Goal: Book appointment/travel/reservation

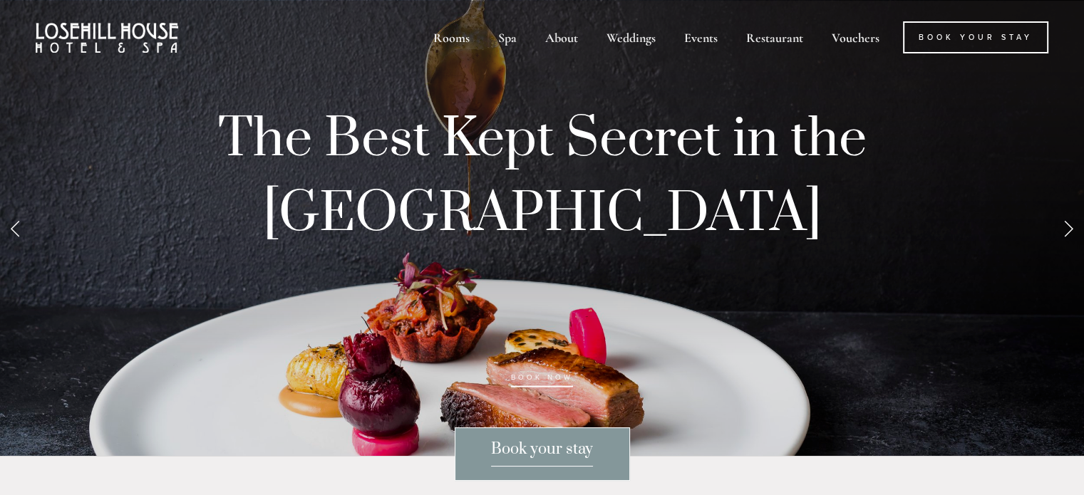
click at [540, 458] on span "Book your stay" at bounding box center [542, 453] width 102 height 27
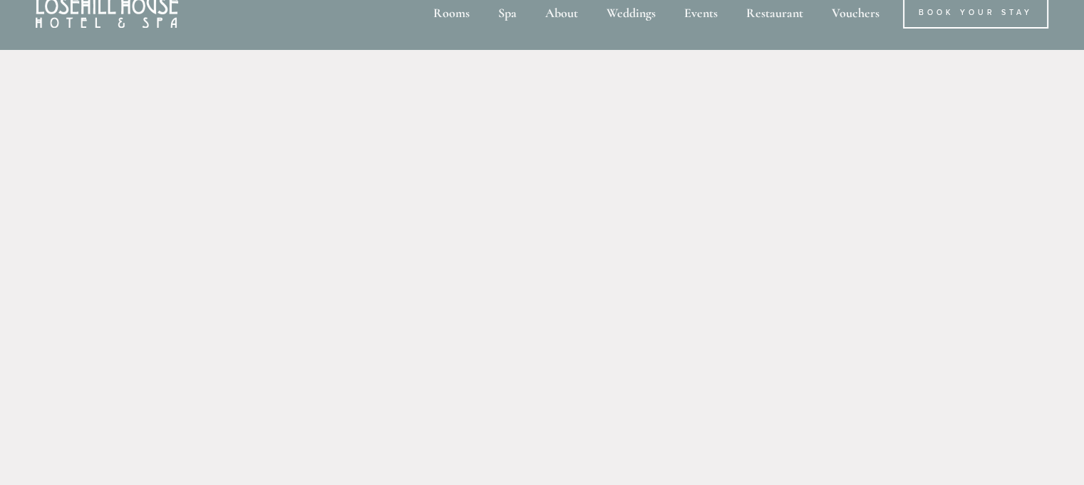
scroll to position [29, 0]
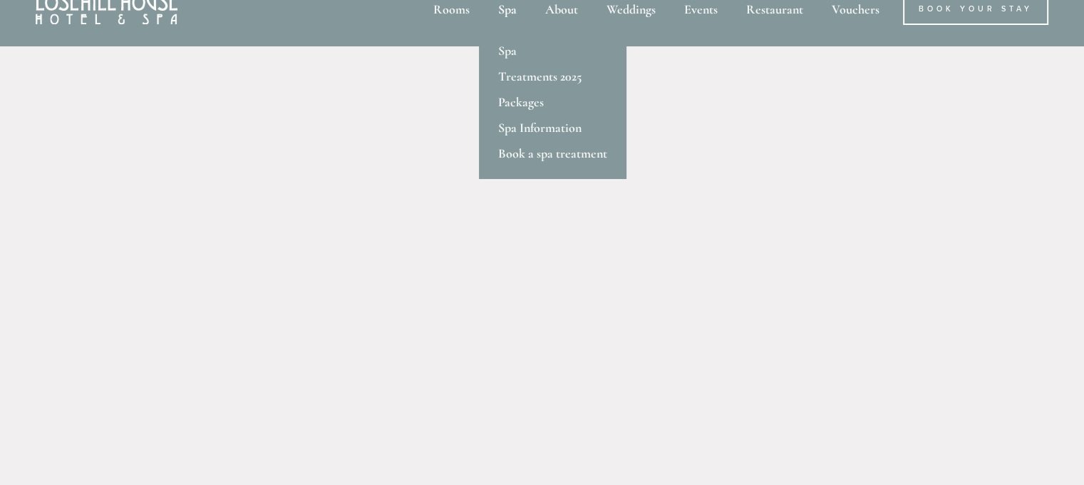
click at [507, 10] on div "Spa" at bounding box center [507, 9] width 44 height 32
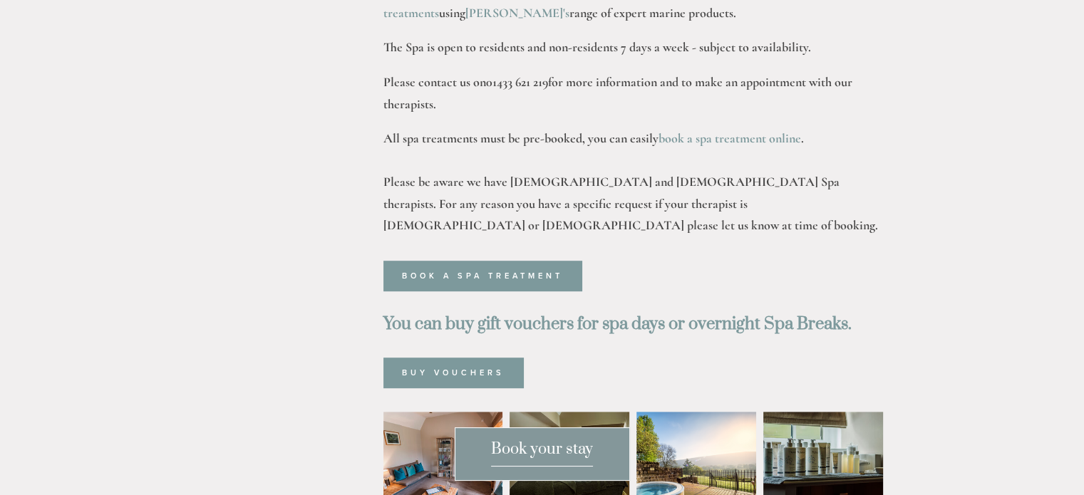
scroll to position [542, 0]
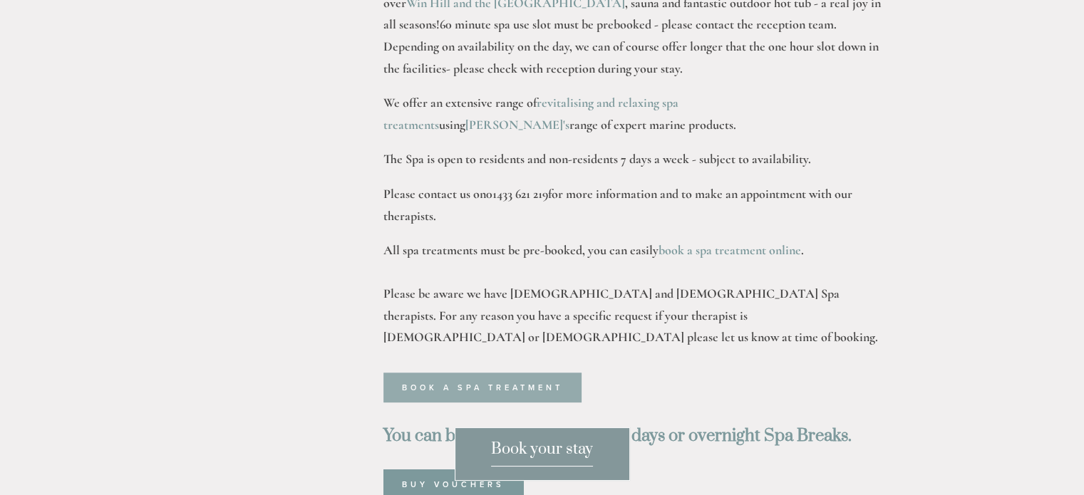
click at [472, 373] on link "Book a spa treatment" at bounding box center [482, 388] width 198 height 30
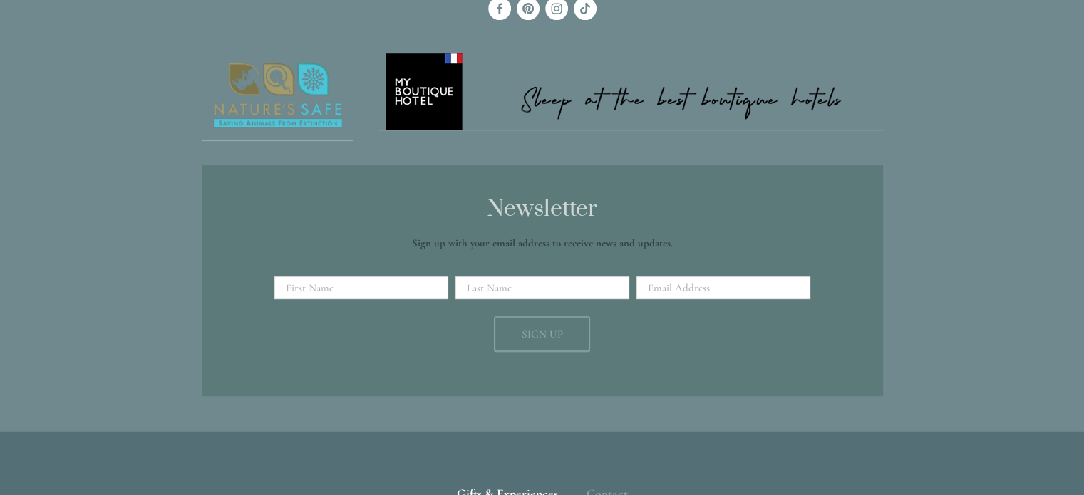
scroll to position [599, 0]
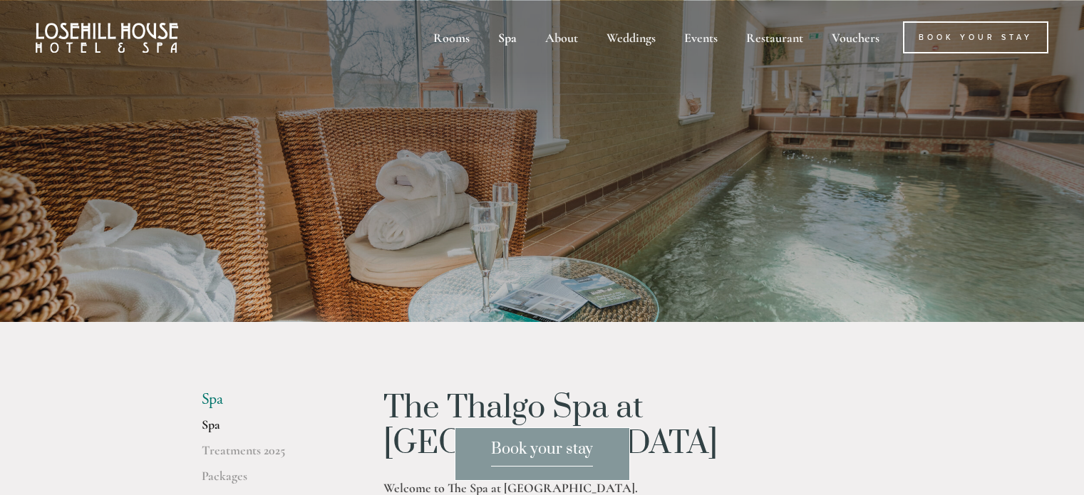
scroll to position [542, 0]
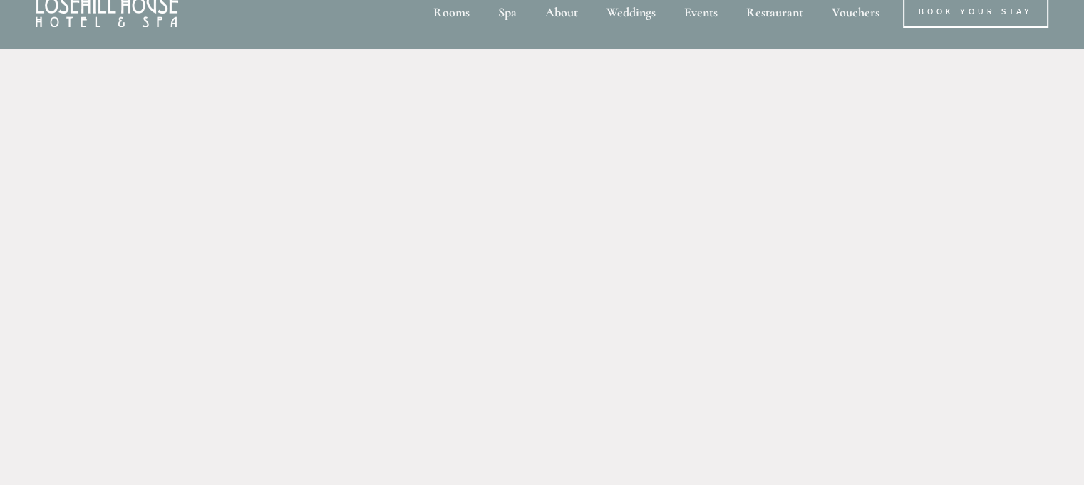
scroll to position [7, 0]
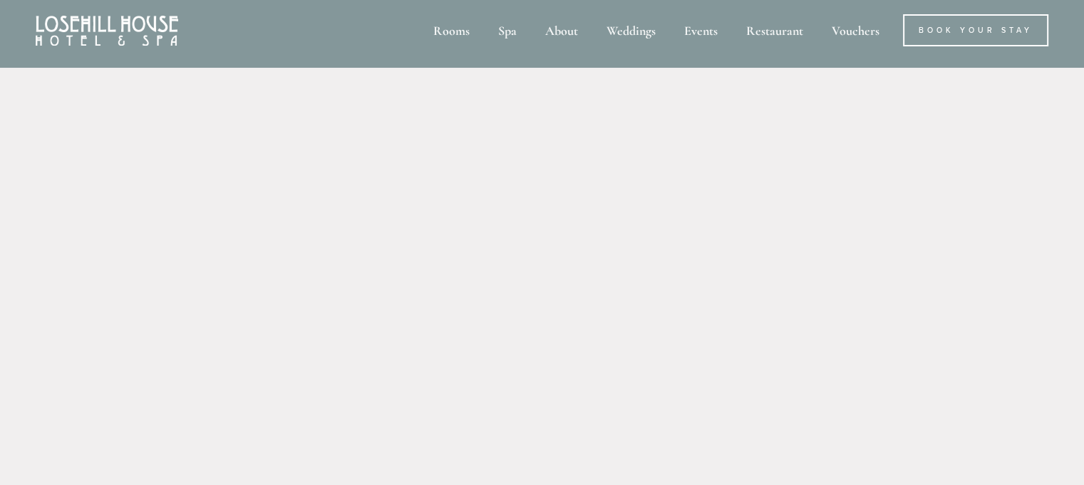
click at [1082, 26] on header "Rooms Rooms Your Stay Book a stay Offers Spa" at bounding box center [542, 30] width 1084 height 75
click at [149, 36] on img at bounding box center [107, 31] width 143 height 30
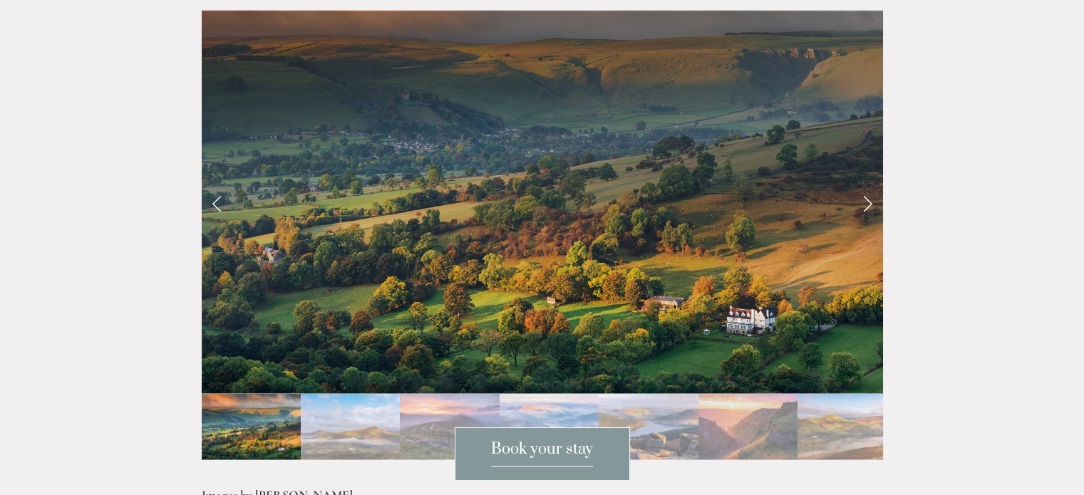
scroll to position [3059, 0]
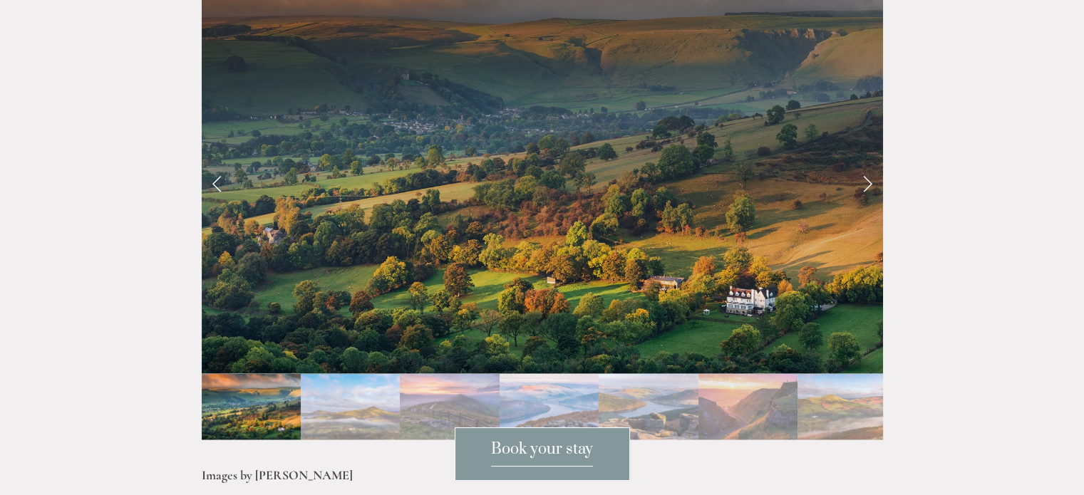
click at [865, 176] on link "Next Slide" at bounding box center [867, 182] width 31 height 43
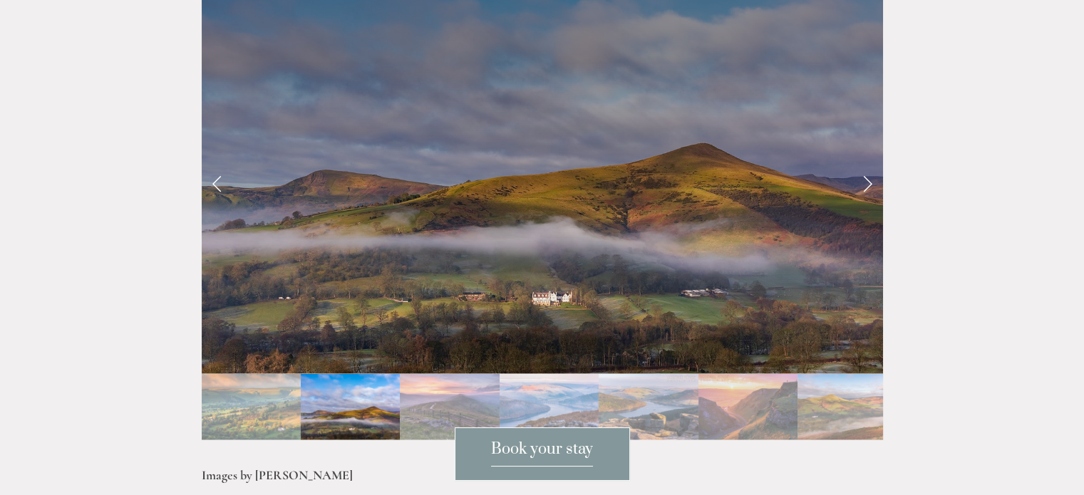
click at [865, 177] on link "Next Slide" at bounding box center [867, 182] width 31 height 43
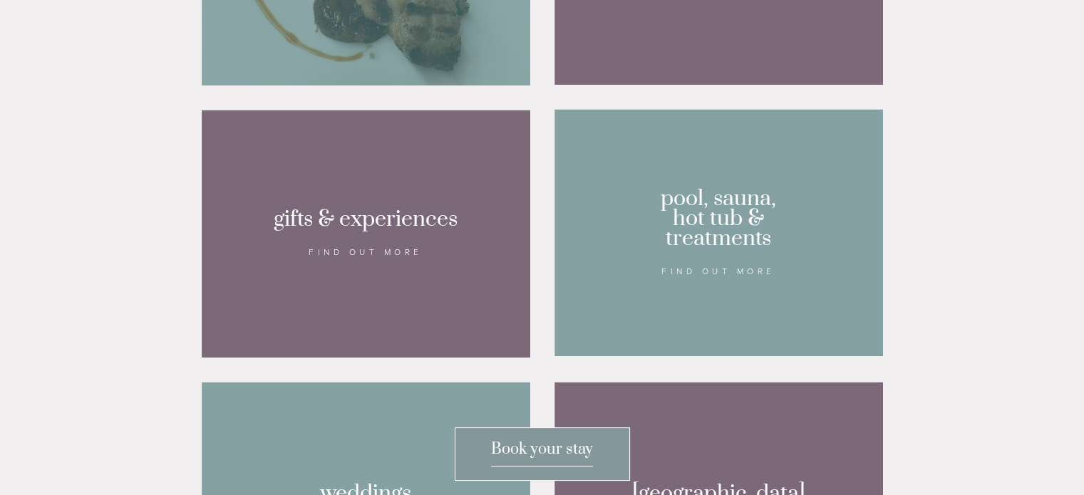
scroll to position [1096, 0]
